Goal: Check status: Check status

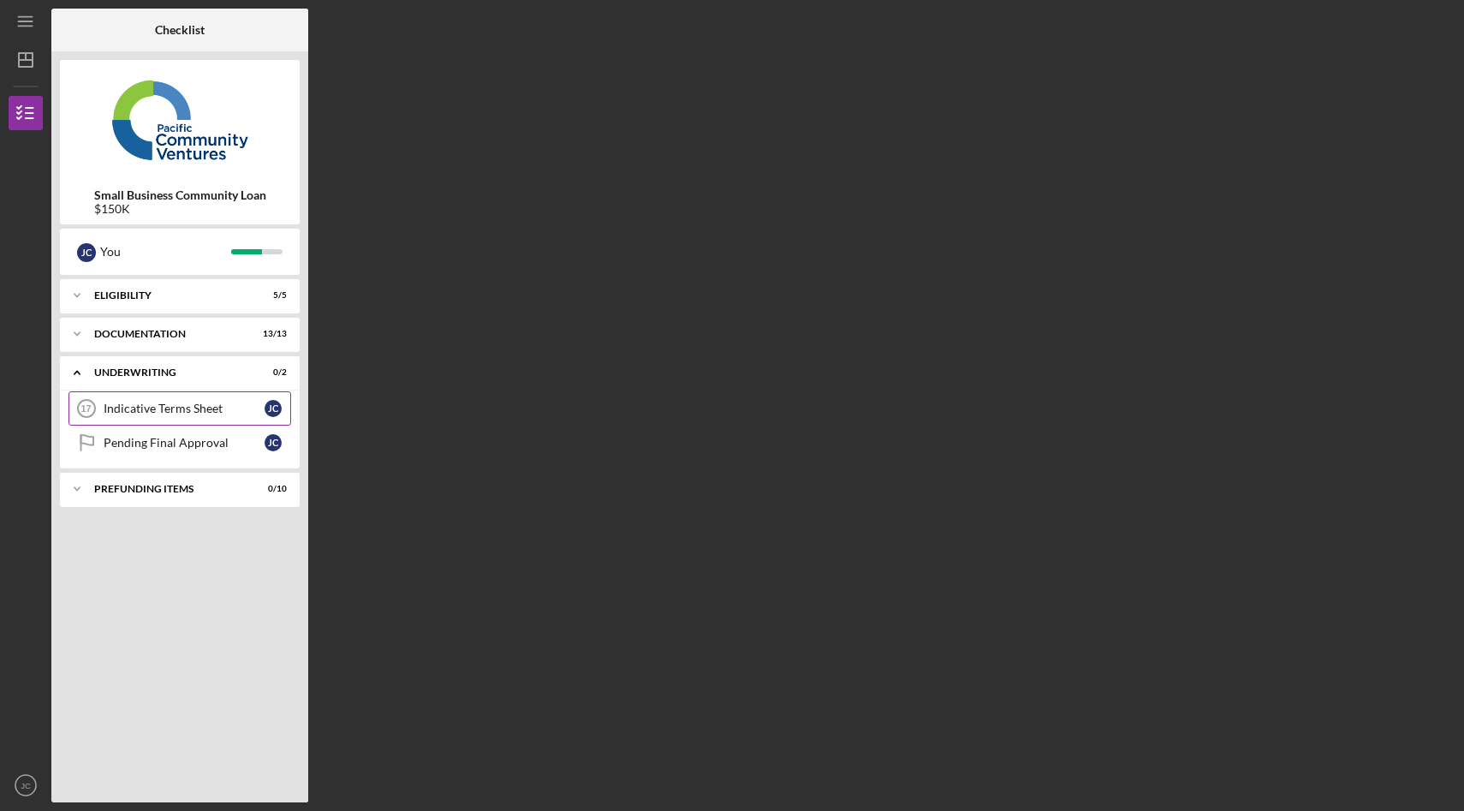
click at [188, 413] on div "Indicative Terms Sheet" at bounding box center [184, 408] width 161 height 14
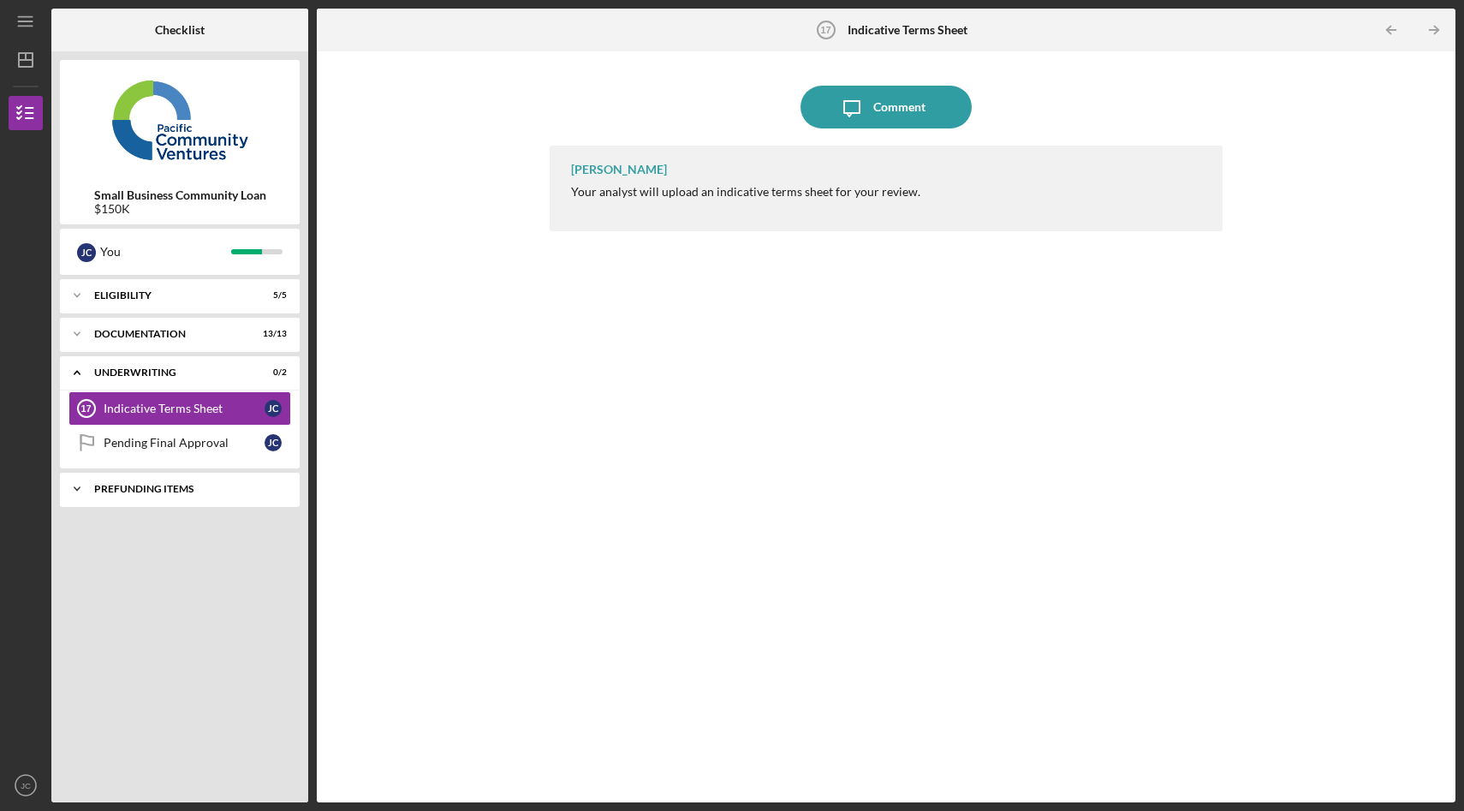
click at [191, 493] on div "Prefunding Items" at bounding box center [186, 489] width 184 height 10
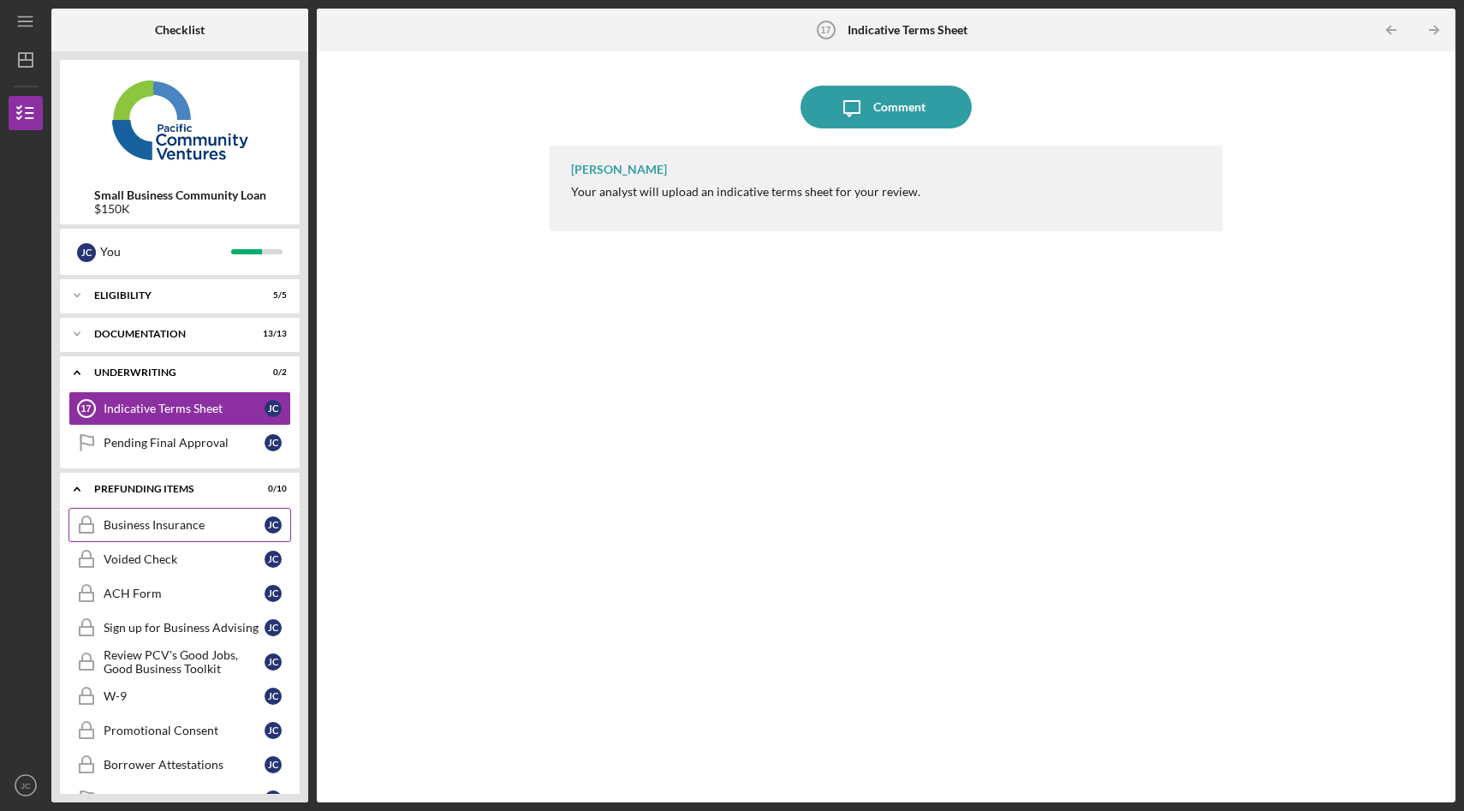
click at [179, 522] on div "Business Insurance" at bounding box center [184, 525] width 161 height 14
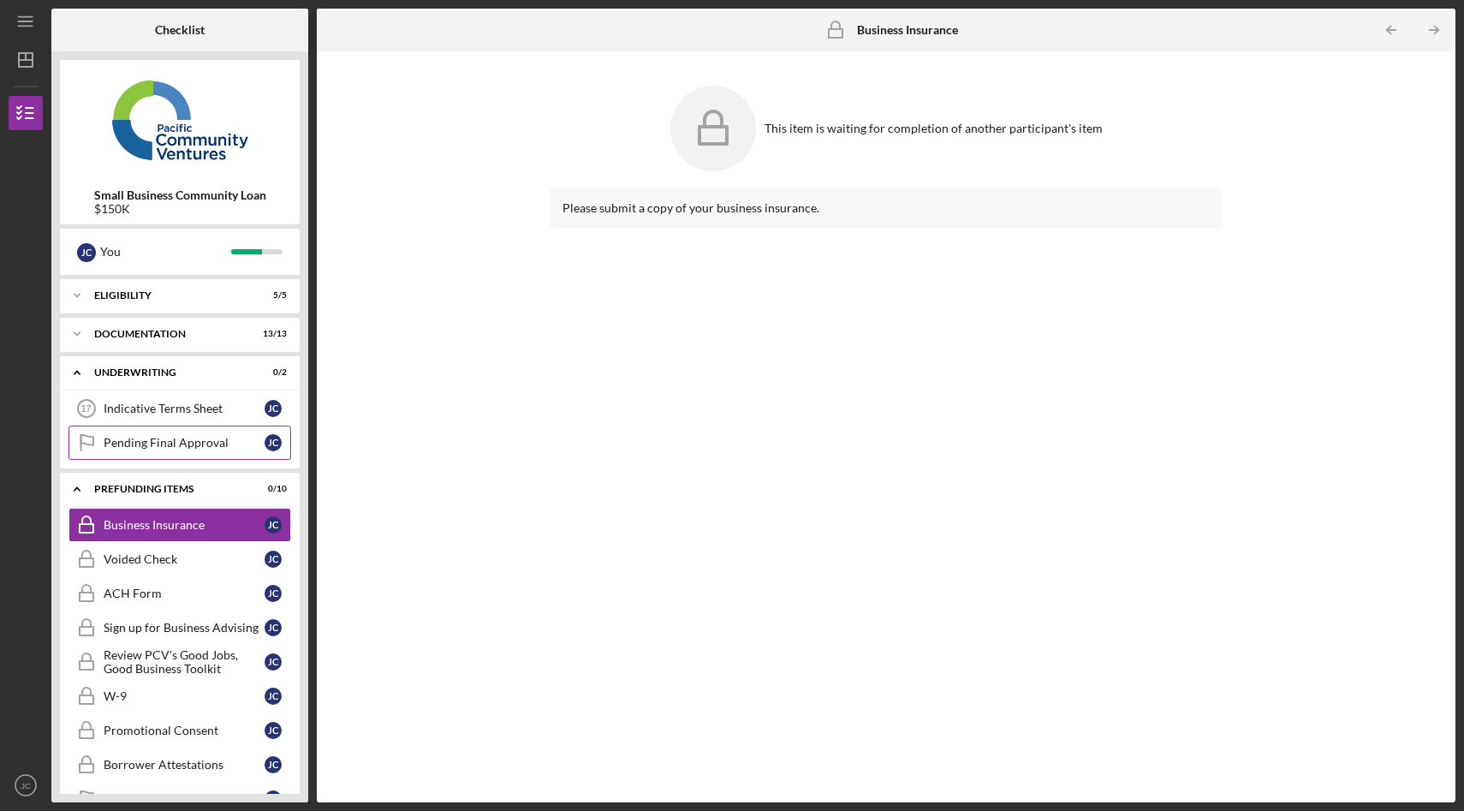
click at [103, 446] on icon "Pending Final Approval" at bounding box center [86, 442] width 43 height 43
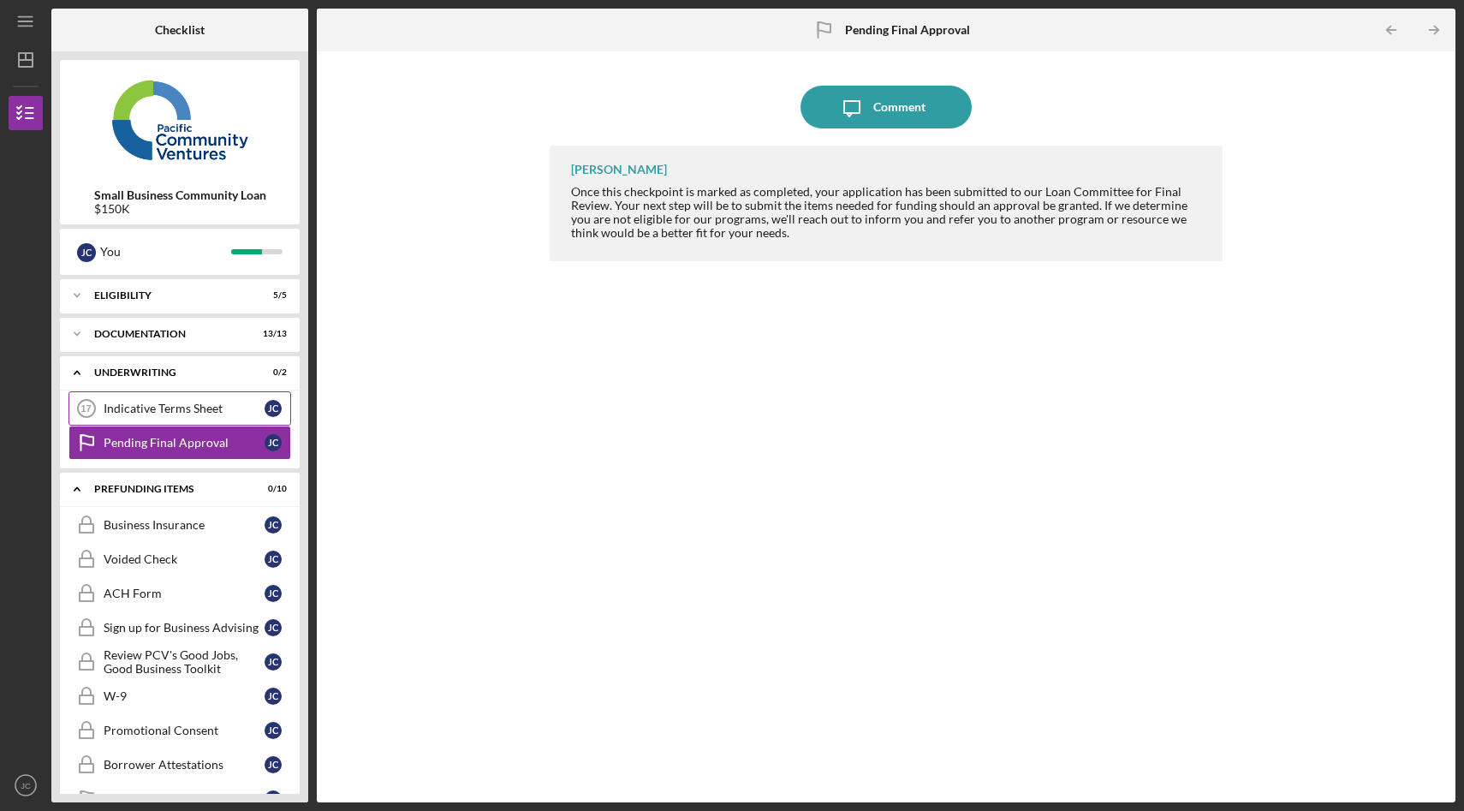
click at [131, 414] on div "Indicative Terms Sheet" at bounding box center [184, 408] width 161 height 14
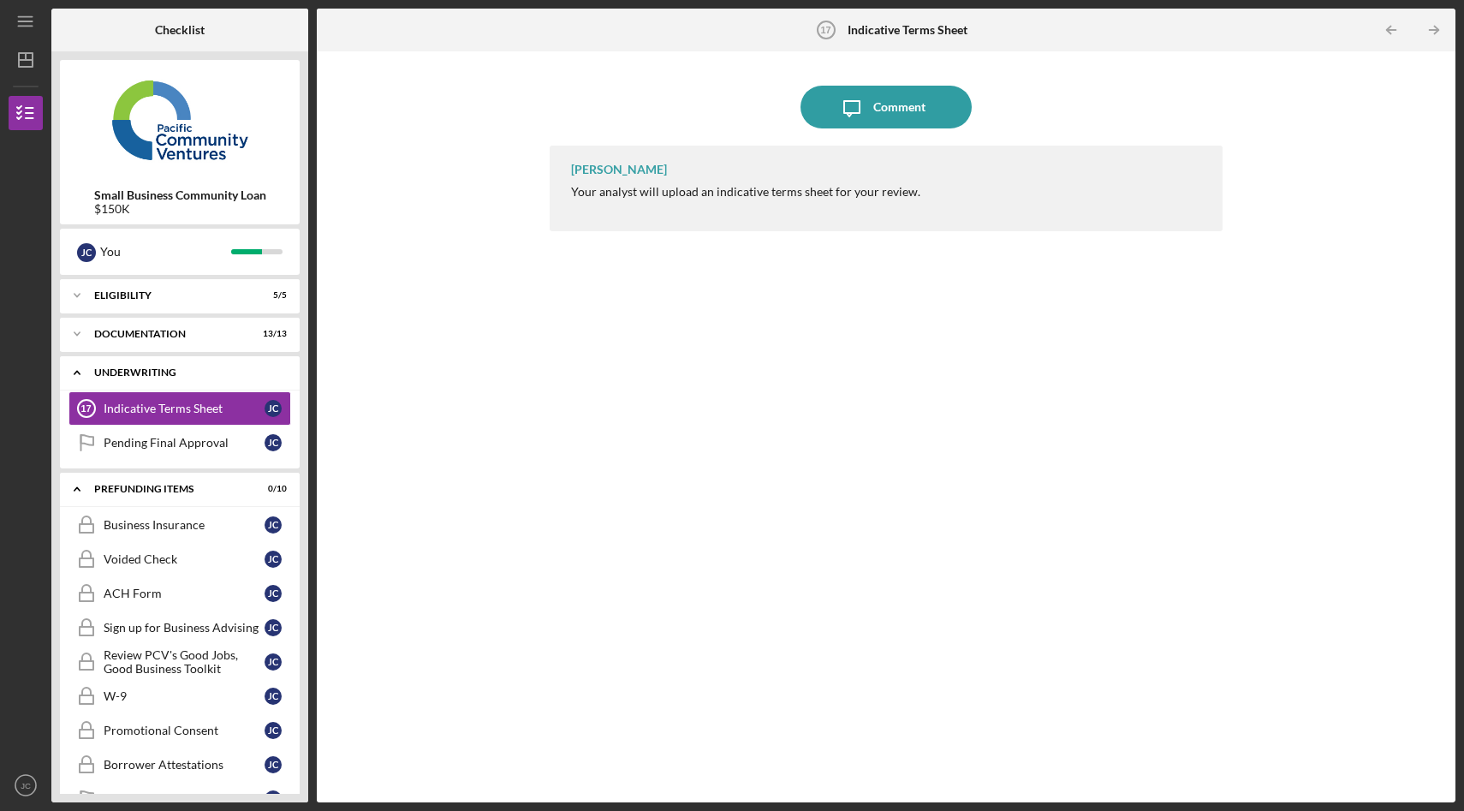
click at [76, 377] on icon "Icon/Expander" at bounding box center [77, 372] width 34 height 34
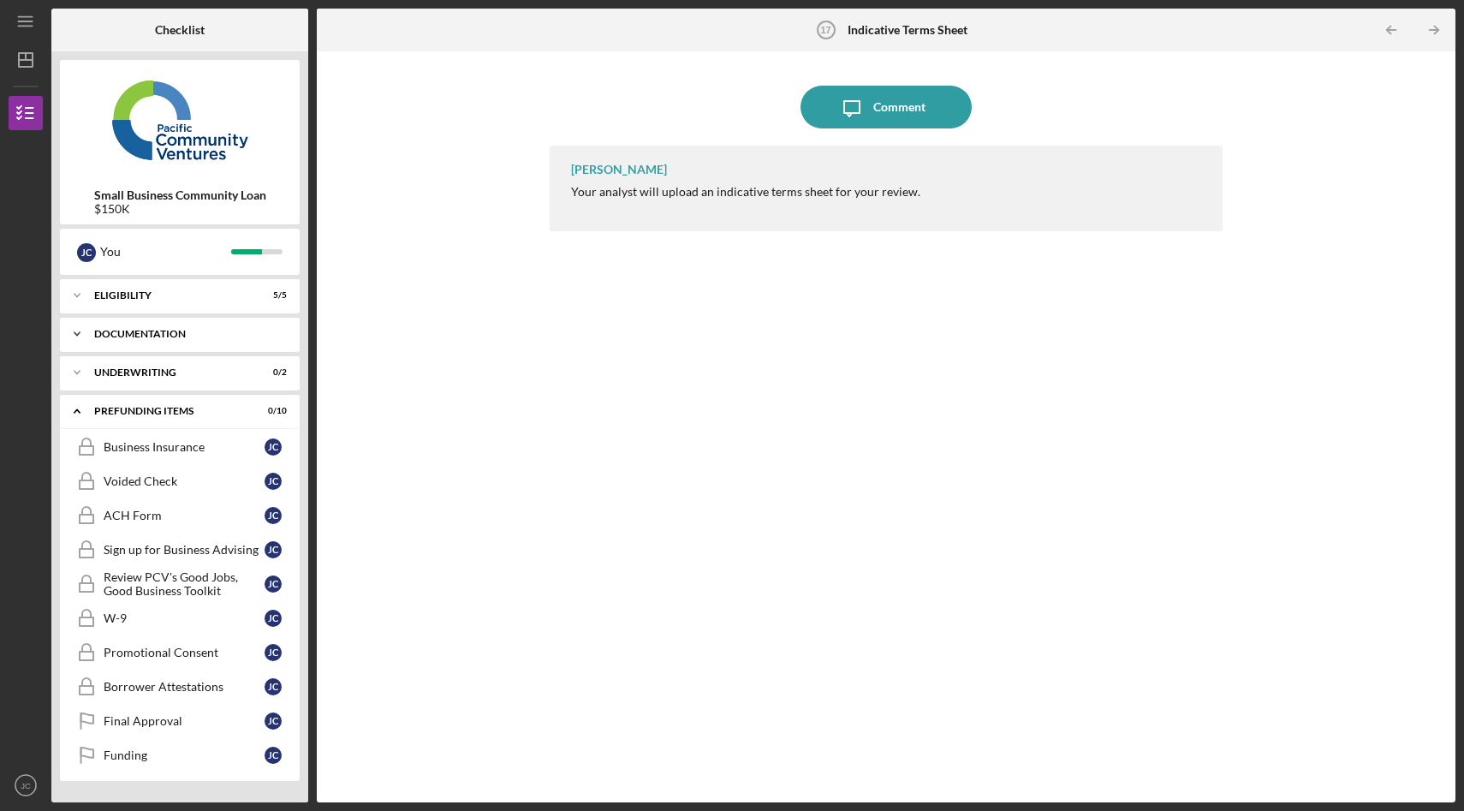
click at [165, 349] on div "Icon/Expander Documentation 13 / 13" at bounding box center [180, 334] width 240 height 34
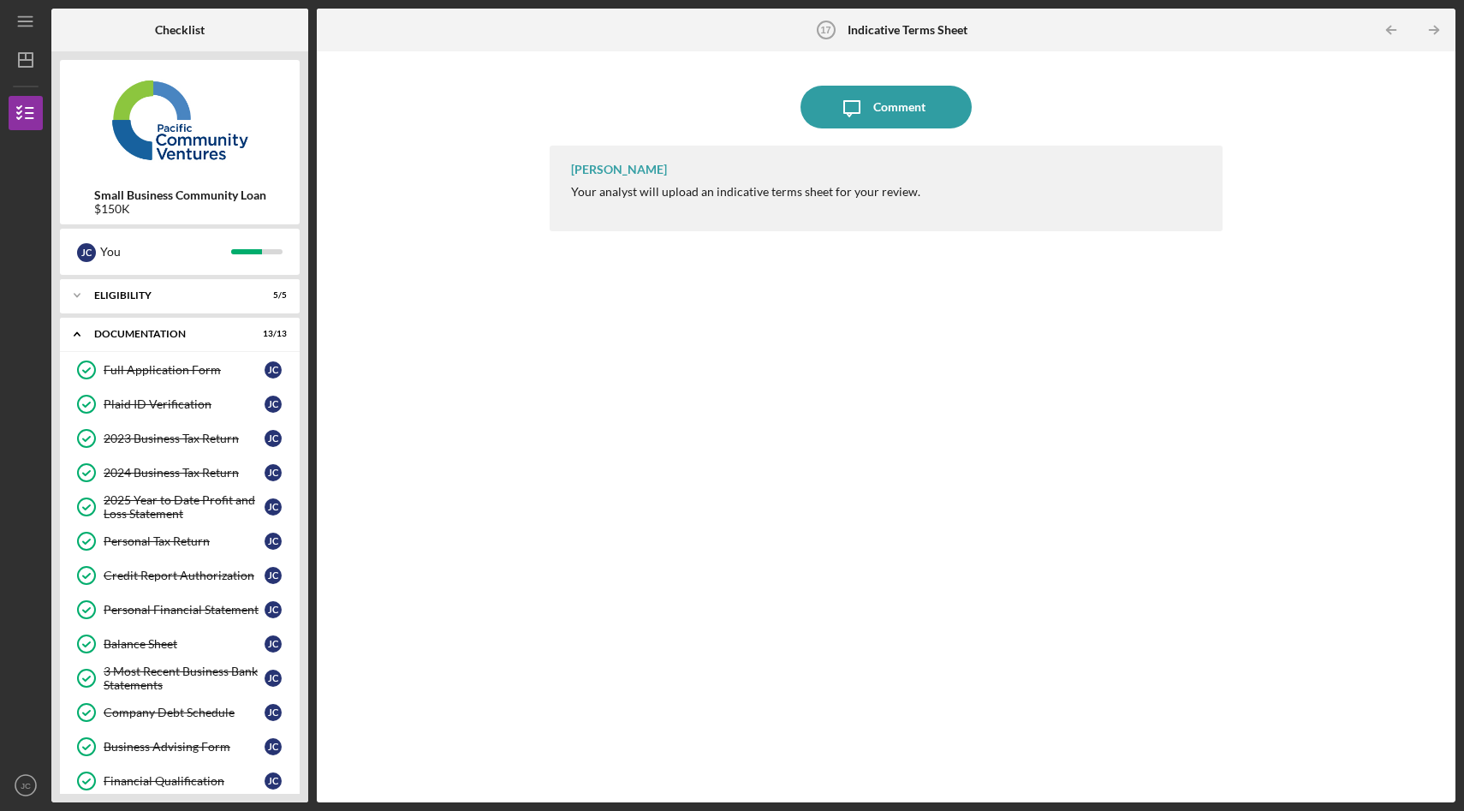
click at [401, 483] on div "Icon/Message Comment [PERSON_NAME] Your analyst will upload an indicative terms…" at bounding box center [885, 426] width 1121 height 733
